Goal: Information Seeking & Learning: Find specific fact

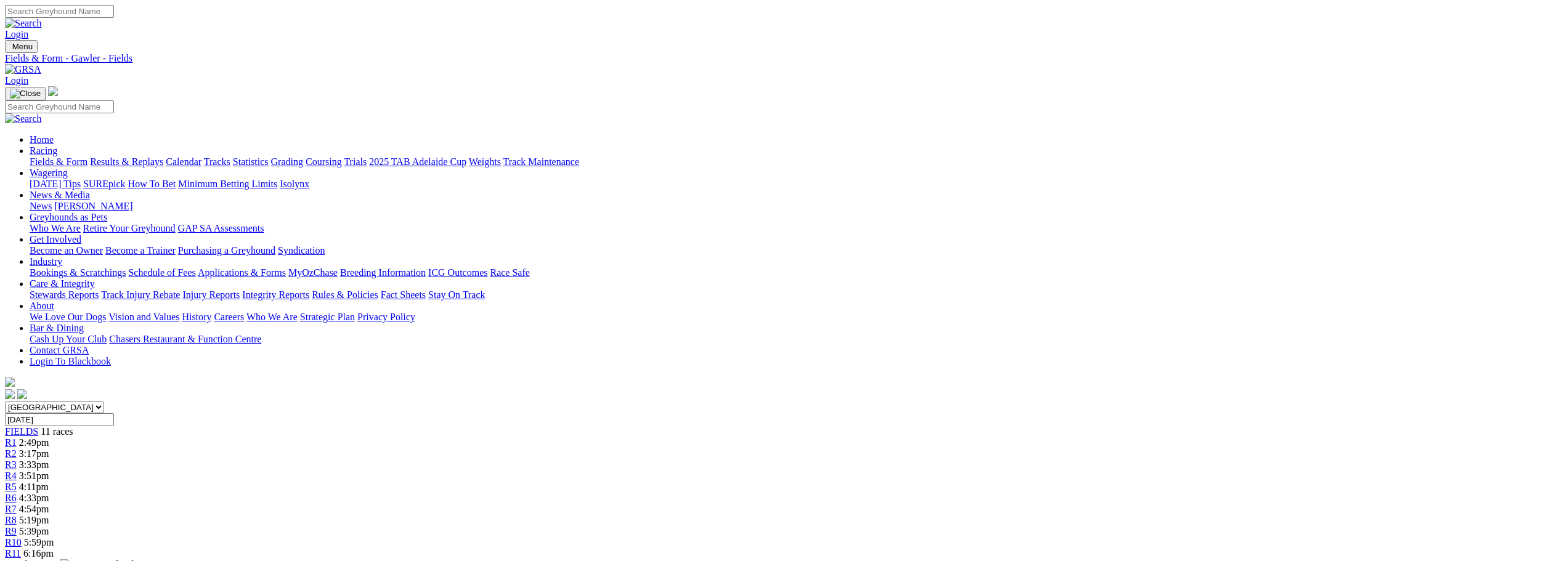
click at [163, 157] on link "Results & Replays" at bounding box center [126, 161] width 73 height 11
